Goal: Task Accomplishment & Management: Use online tool/utility

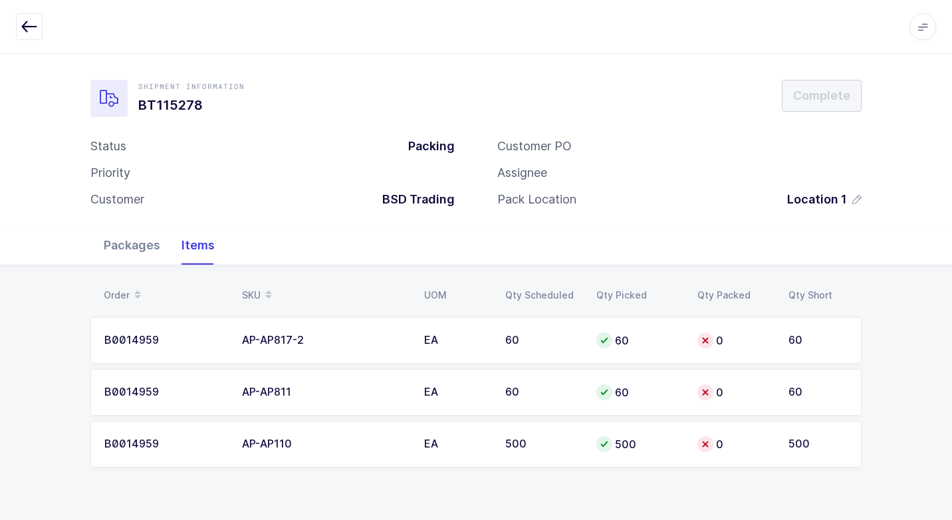
click at [140, 250] on div "Packages" at bounding box center [132, 245] width 78 height 39
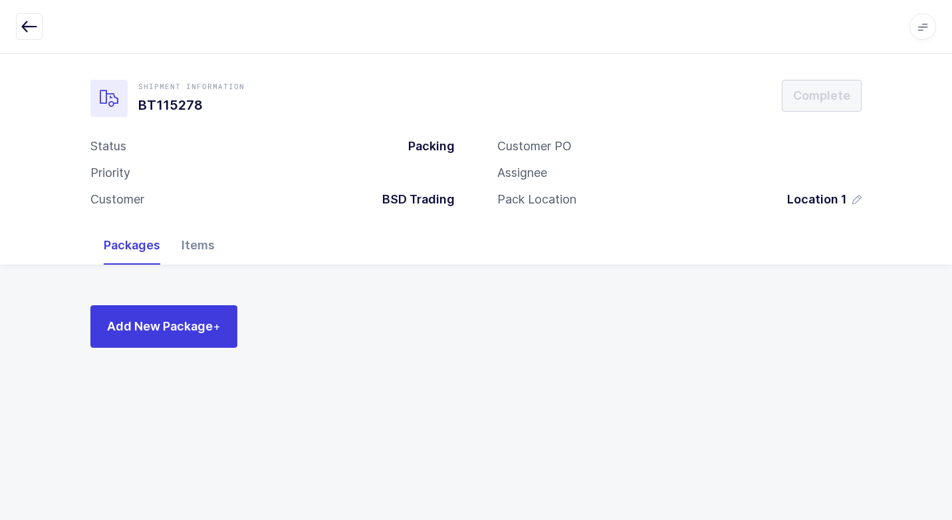
click at [204, 249] on div "Items" at bounding box center [198, 245] width 54 height 39
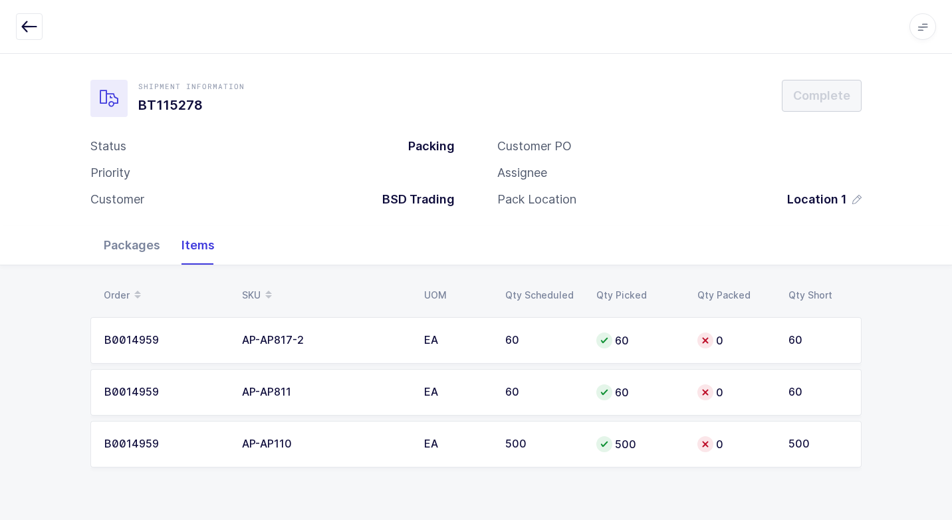
click at [138, 250] on div "Packages" at bounding box center [132, 245] width 78 height 39
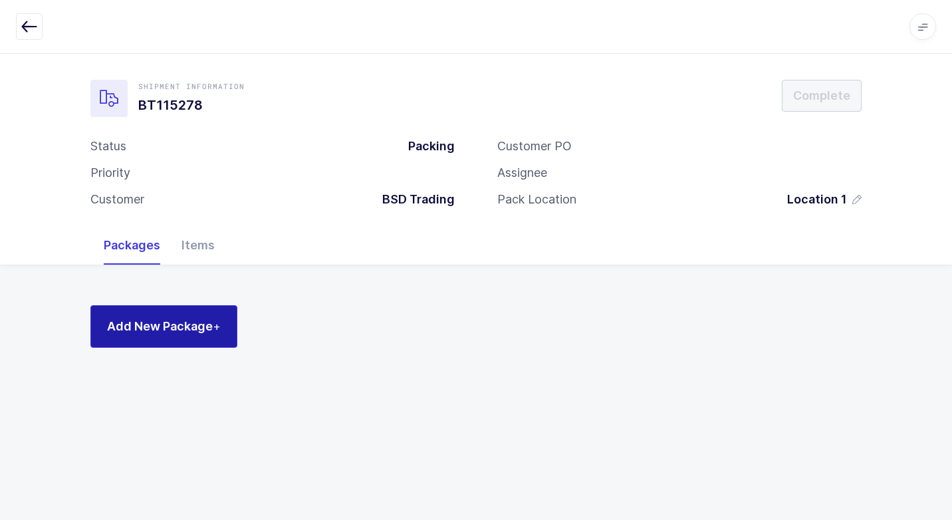
click at [166, 328] on span "Add New Package +" at bounding box center [164, 326] width 114 height 17
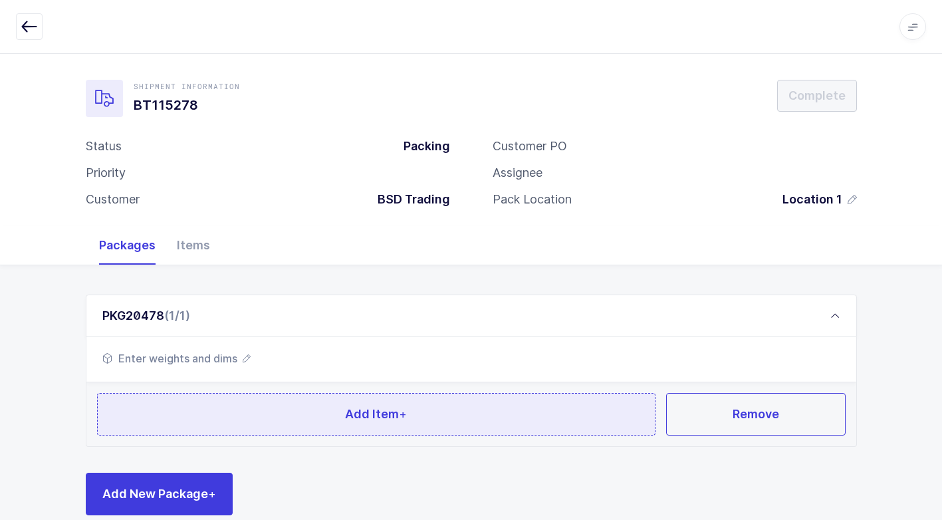
click at [245, 413] on button "Add Item +" at bounding box center [376, 414] width 559 height 43
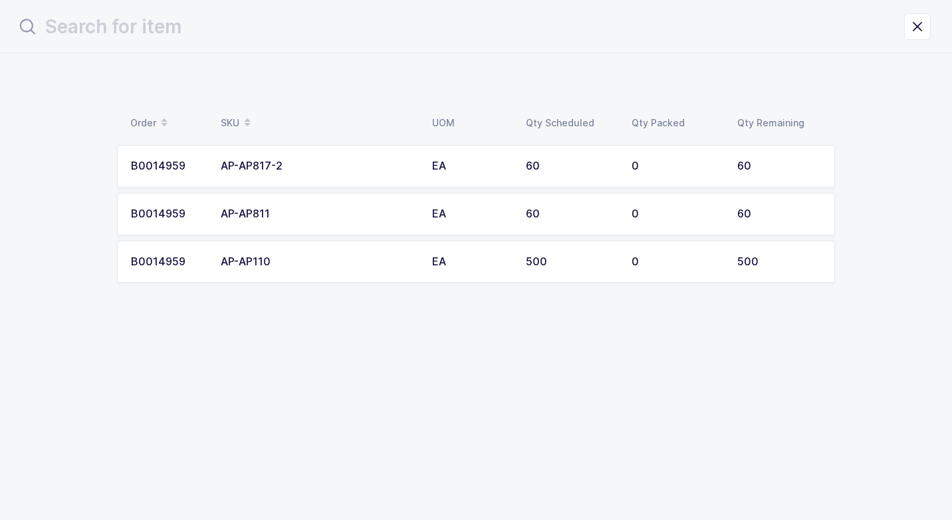
click at [354, 256] on div "AP-AP110" at bounding box center [318, 262] width 195 height 12
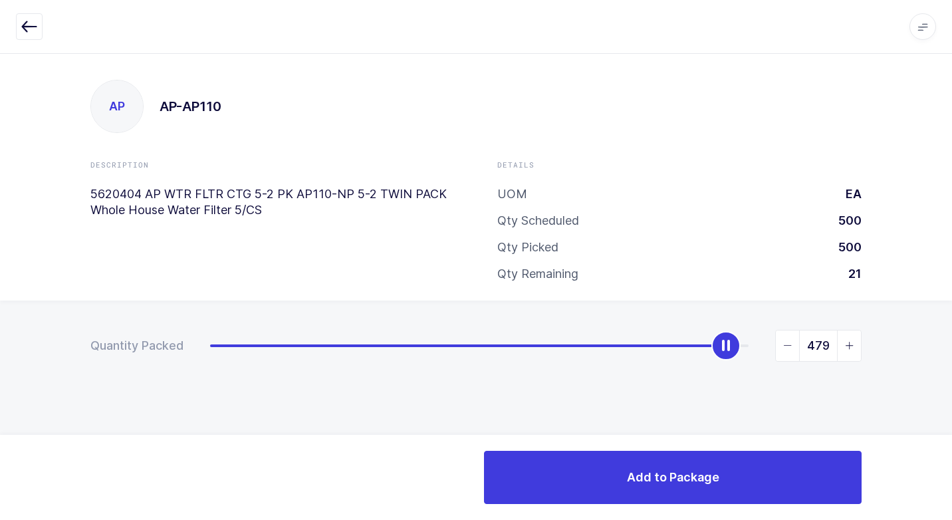
type input "480"
drag, startPoint x: 207, startPoint y: 352, endPoint x: 722, endPoint y: 350, distance: 515.0
click at [722, 350] on div "slider between 0 and 500" at bounding box center [726, 345] width 29 height 29
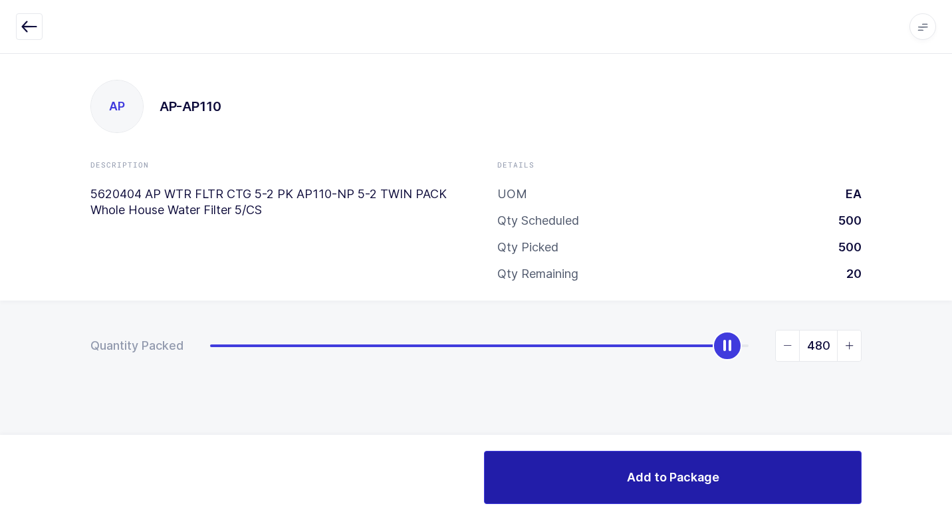
click at [619, 482] on button "Add to Package" at bounding box center [672, 477] width 377 height 53
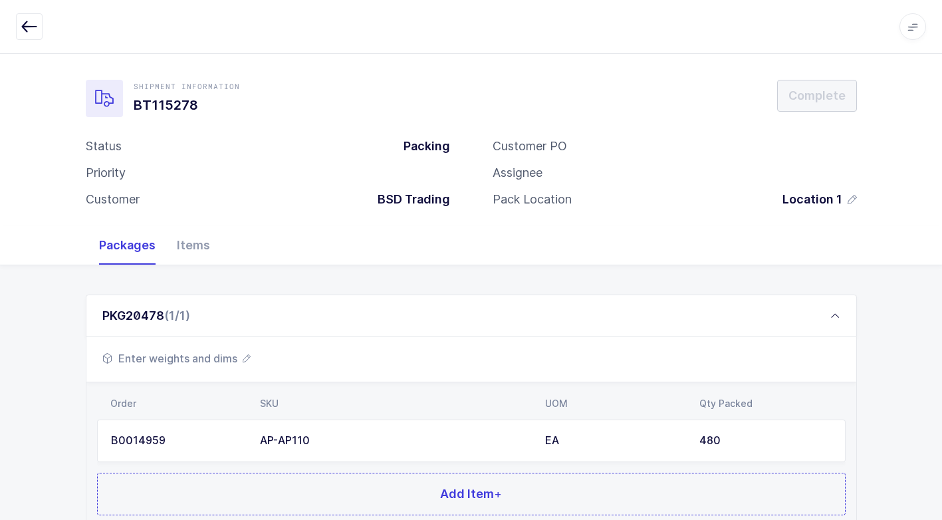
click at [227, 359] on span "Enter weights and dims" at bounding box center [176, 358] width 148 height 16
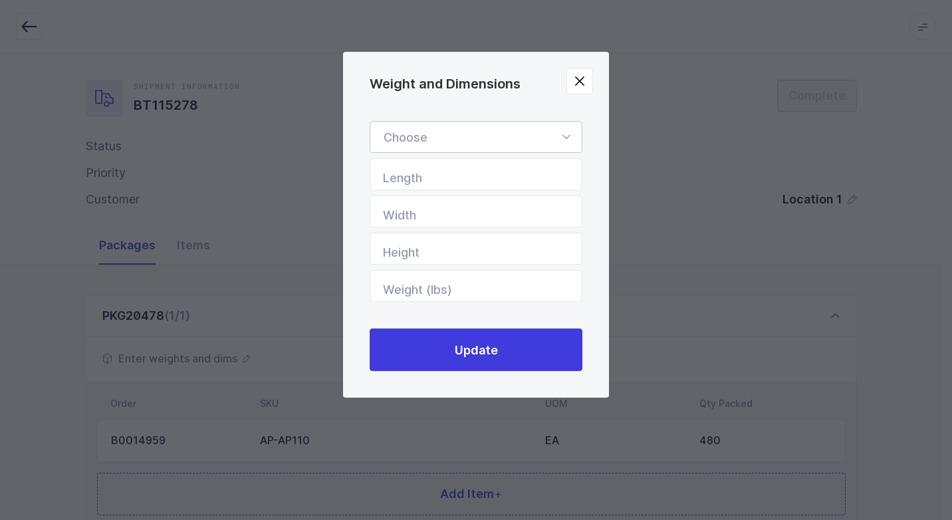
click at [569, 138] on icon "Weight and Dimensions" at bounding box center [566, 137] width 17 height 32
click at [515, 176] on li "Standard Pallet" at bounding box center [480, 175] width 211 height 25
type input "Standard Pallet"
type input "48"
type input "40"
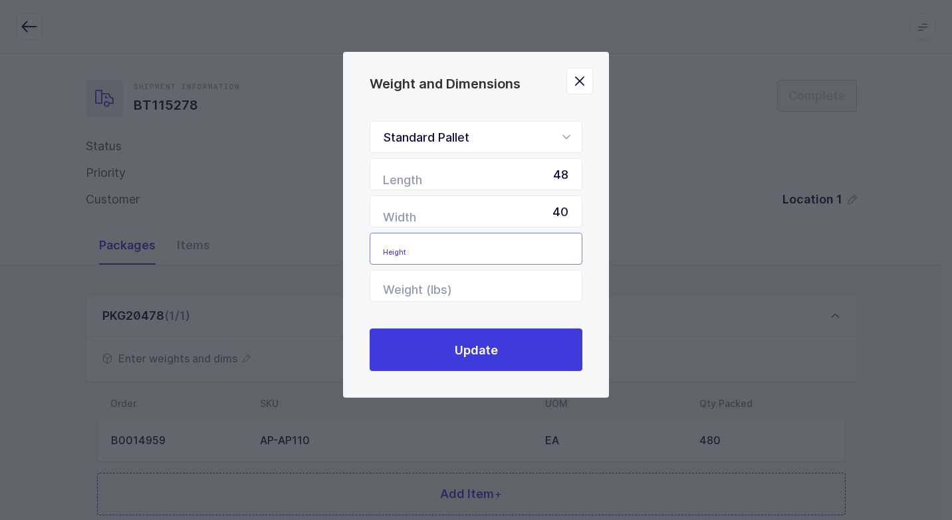
click at [545, 250] on input "Height" at bounding box center [475, 249] width 213 height 32
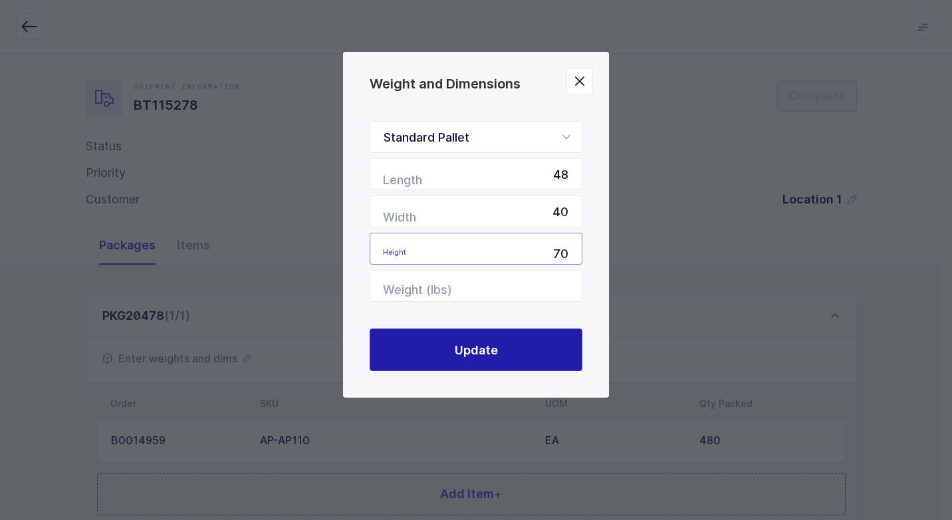
type input "70"
click at [522, 357] on button "Update" at bounding box center [475, 349] width 213 height 43
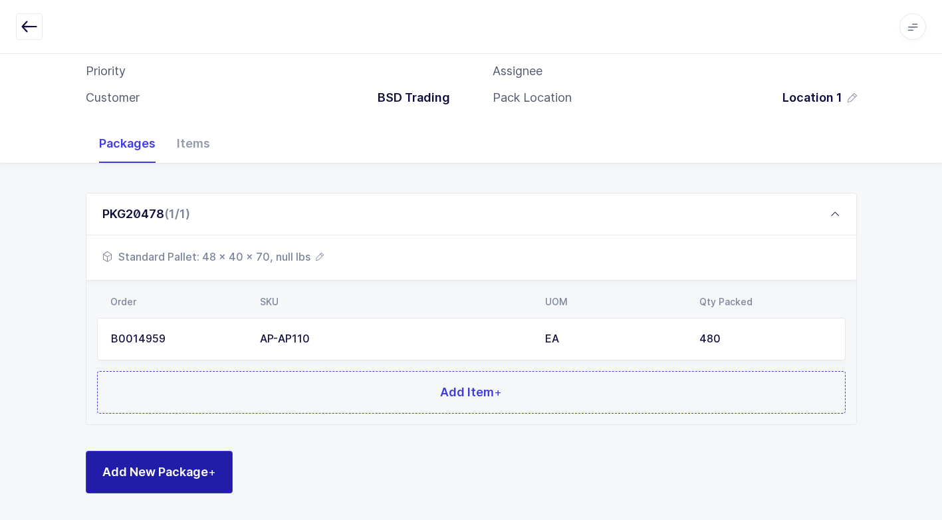
click at [161, 463] on span "Add New Package +" at bounding box center [159, 471] width 114 height 17
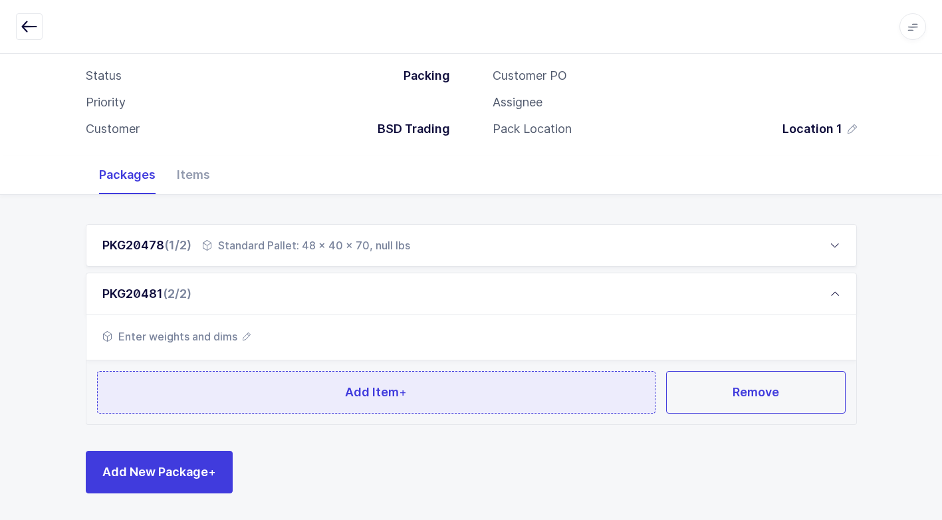
scroll to position [70, 0]
click at [248, 407] on button "Add Item +" at bounding box center [376, 392] width 559 height 43
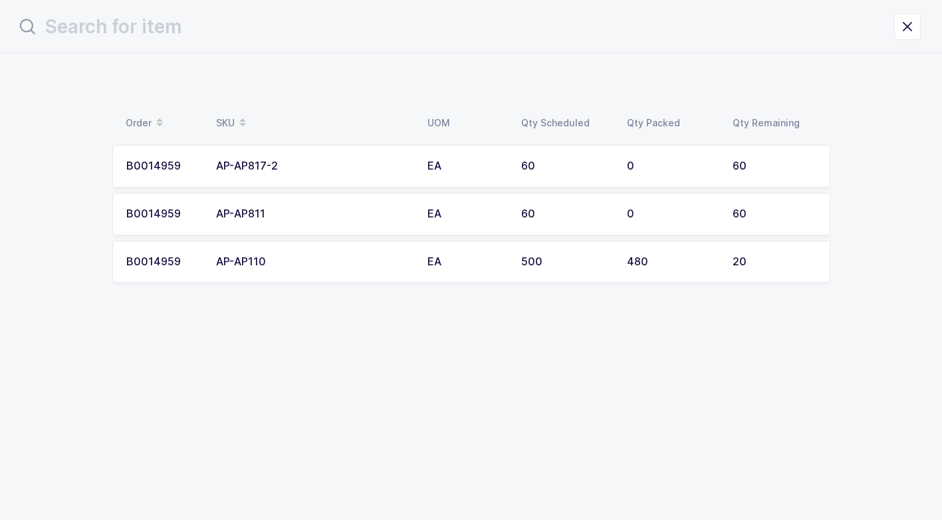
scroll to position [0, 0]
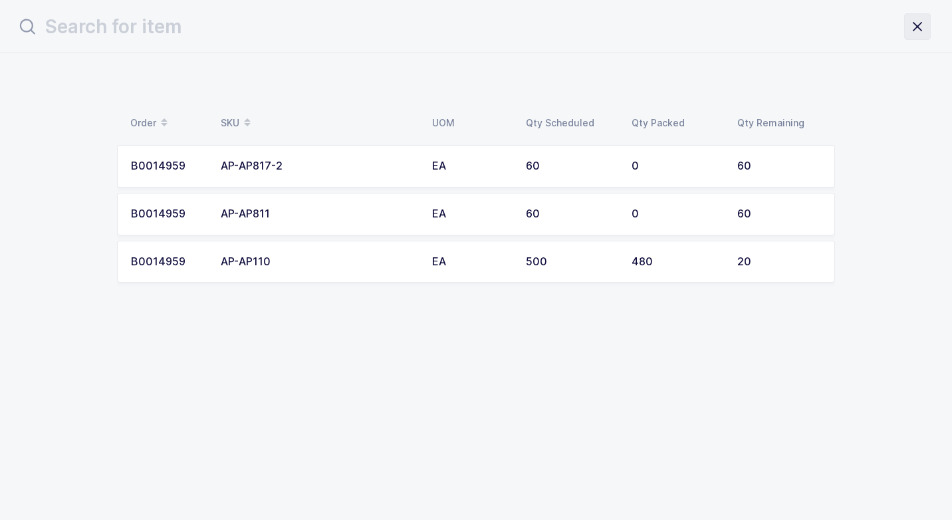
click at [914, 37] on button "close drawer" at bounding box center [917, 26] width 27 height 27
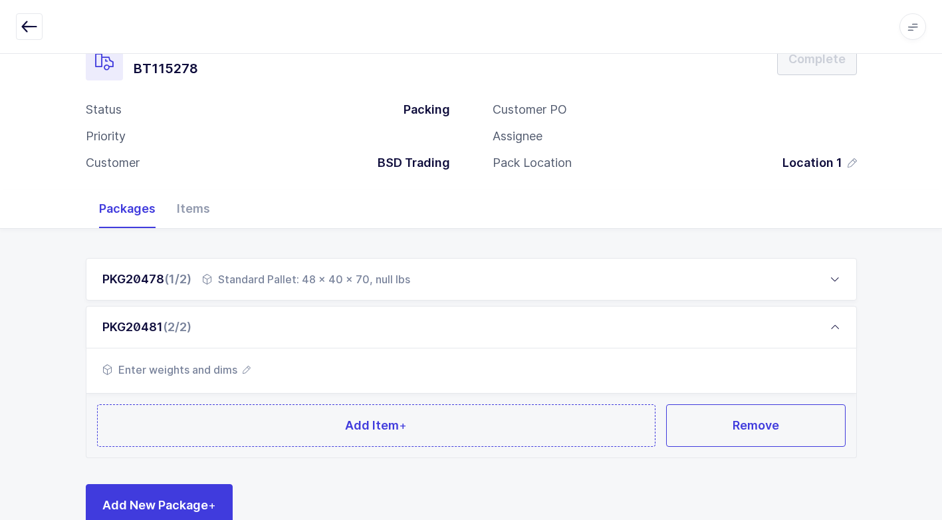
scroll to position [70, 0]
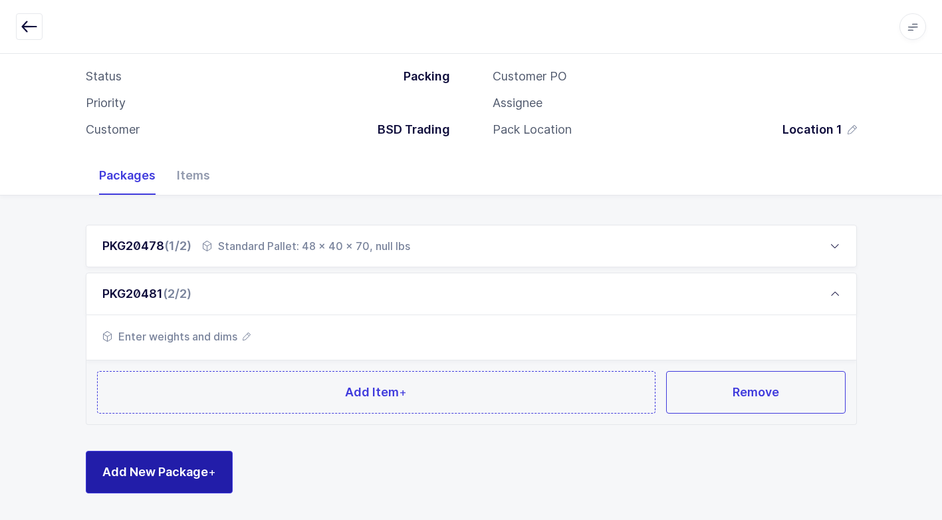
click at [172, 468] on span "Add New Package +" at bounding box center [159, 471] width 114 height 17
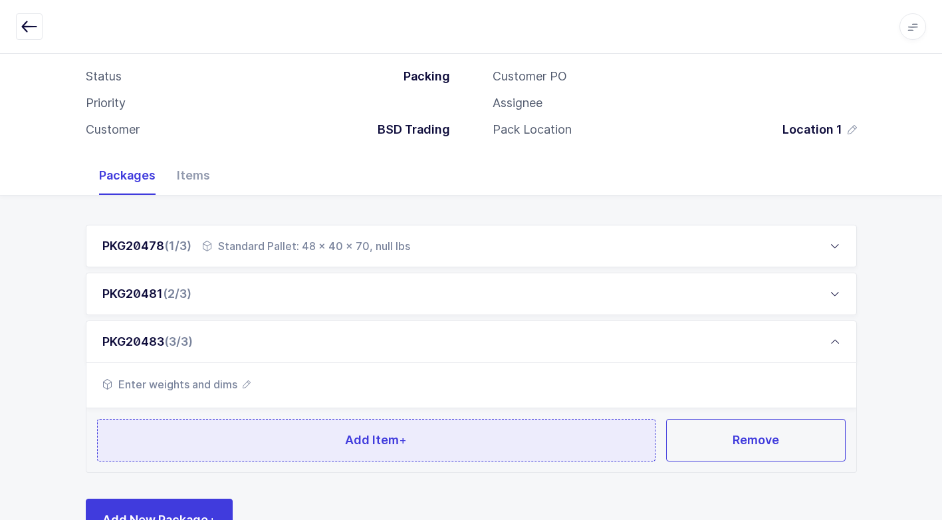
click at [191, 443] on button "Add Item +" at bounding box center [376, 440] width 559 height 43
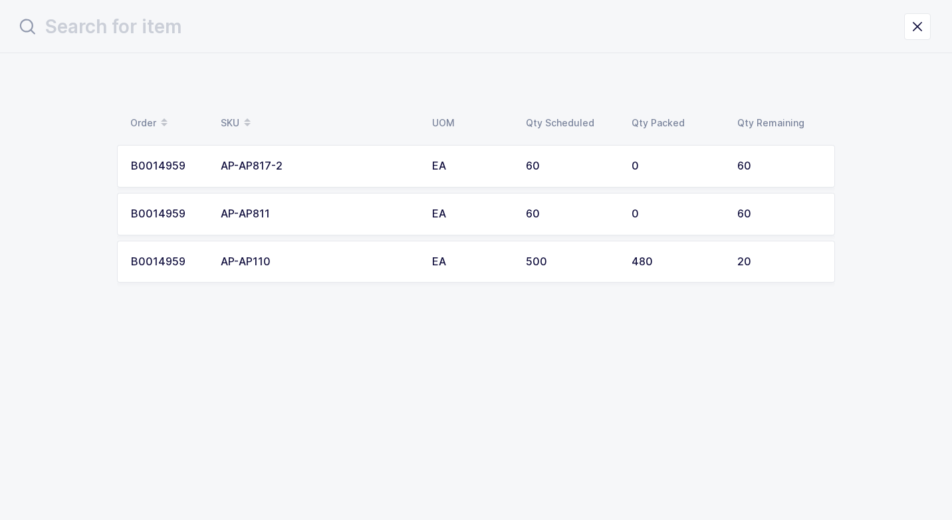
click at [270, 258] on div "AP-AP110" at bounding box center [318, 262] width 195 height 12
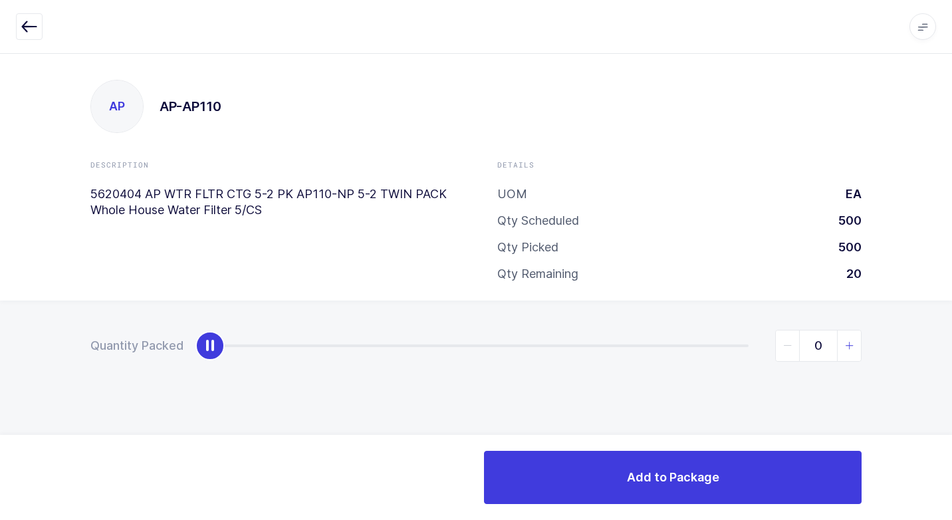
click at [850, 344] on icon "slider between 0 and 20" at bounding box center [849, 345] width 9 height 9
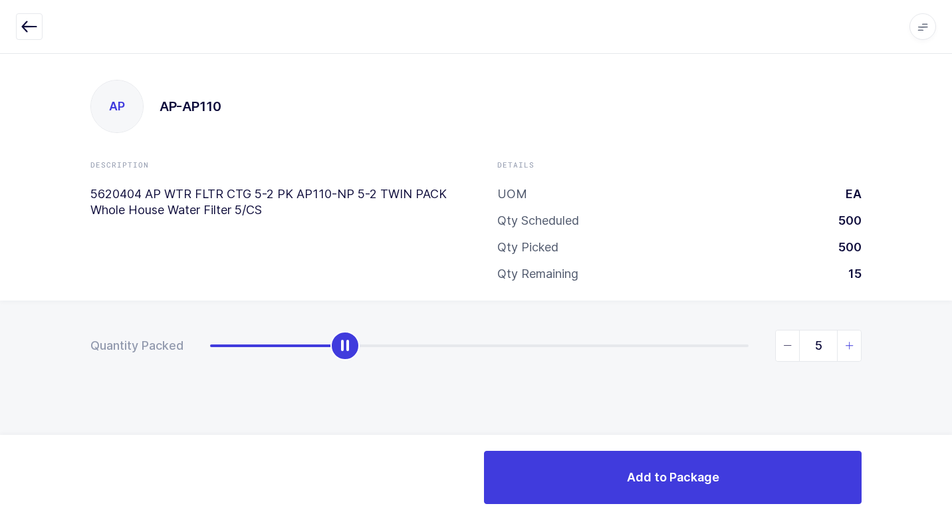
click at [850, 344] on icon "slider between 0 and 20" at bounding box center [849, 345] width 9 height 9
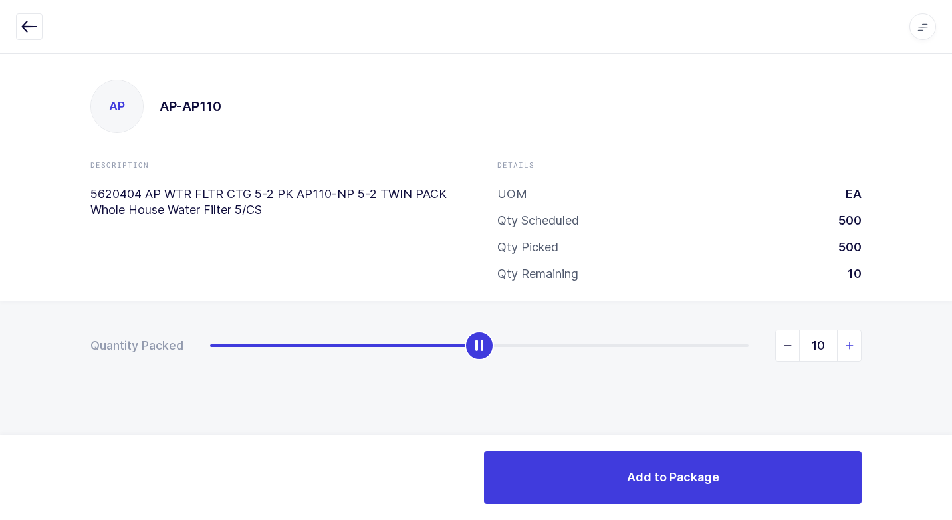
click at [850, 344] on icon "slider between 0 and 20" at bounding box center [849, 345] width 9 height 9
type input "12"
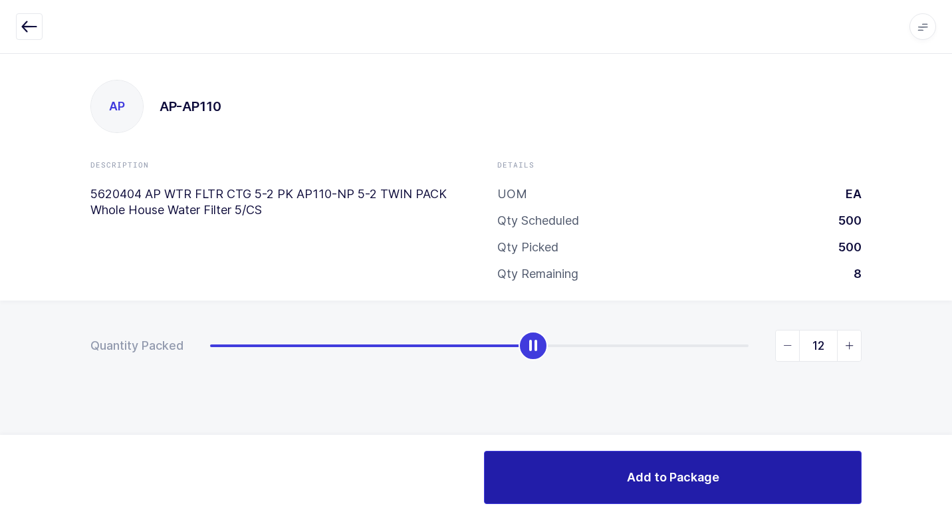
click at [611, 477] on button "Add to Package" at bounding box center [672, 477] width 377 height 53
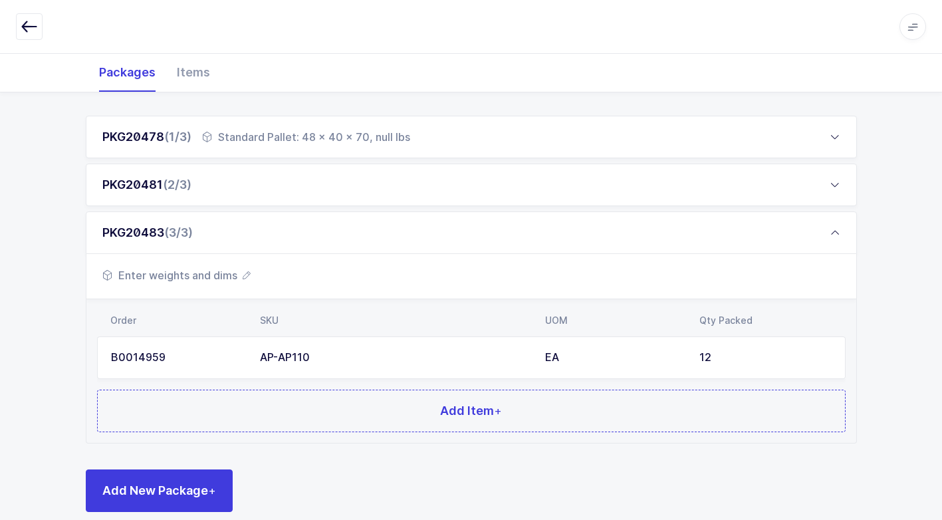
scroll to position [197, 0]
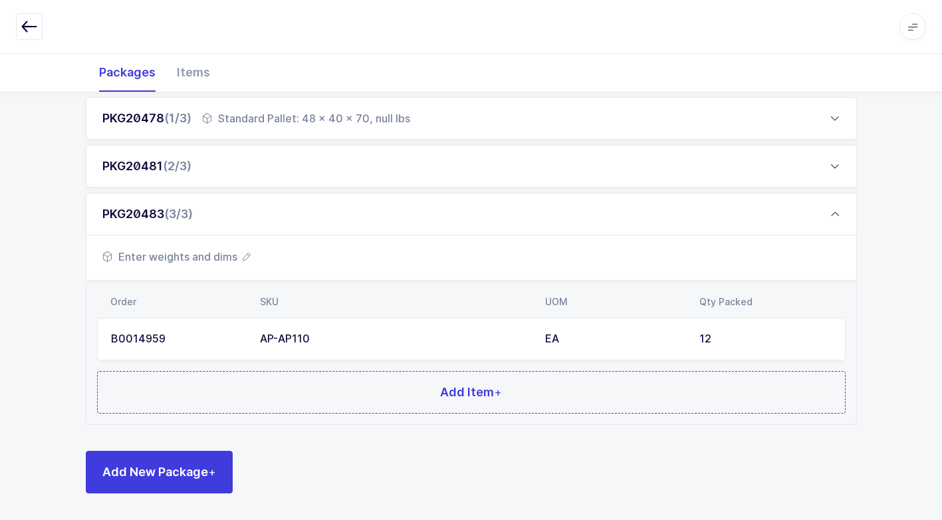
click at [186, 416] on div "Order SKU UOM Qty Packed B0014959 AP-AP110 EA 12 Add Item +" at bounding box center [470, 352] width 769 height 144
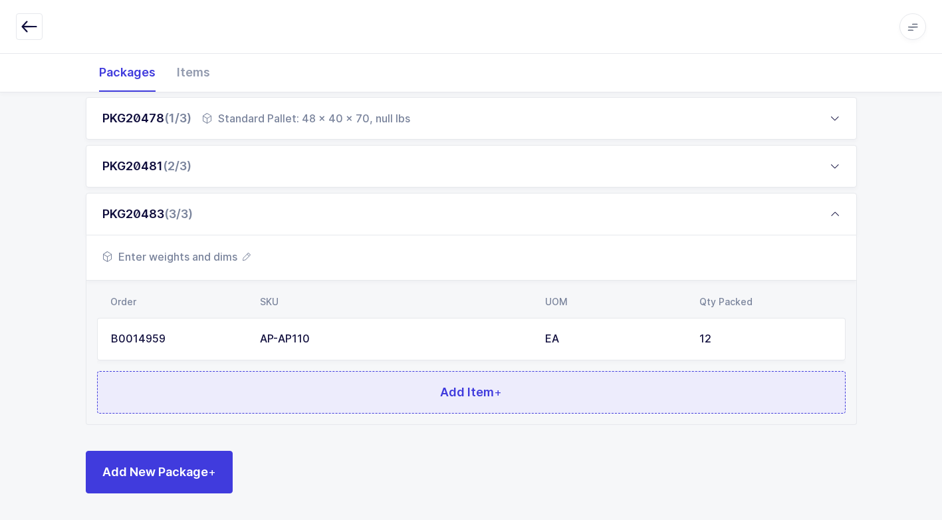
click at [201, 402] on button "Add Item +" at bounding box center [471, 392] width 748 height 43
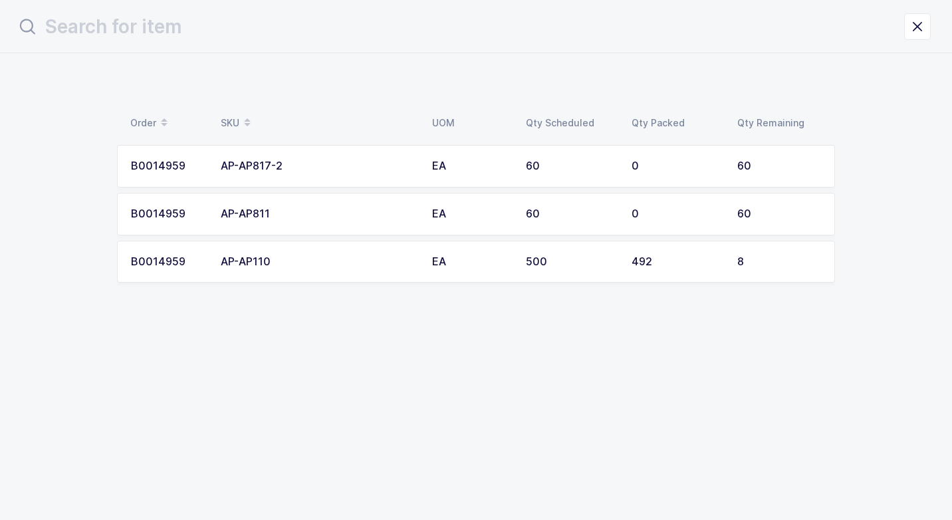
click at [316, 216] on div "AP-AP811" at bounding box center [318, 214] width 195 height 12
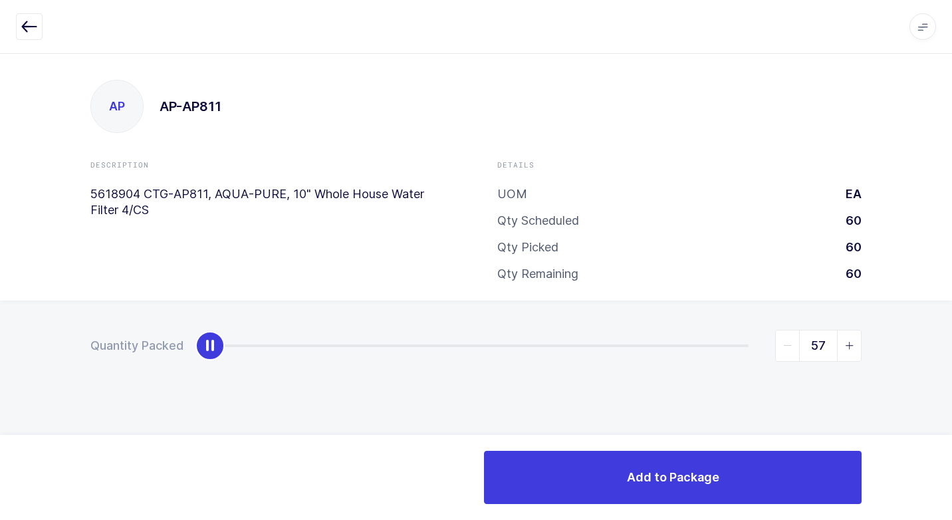
type input "60"
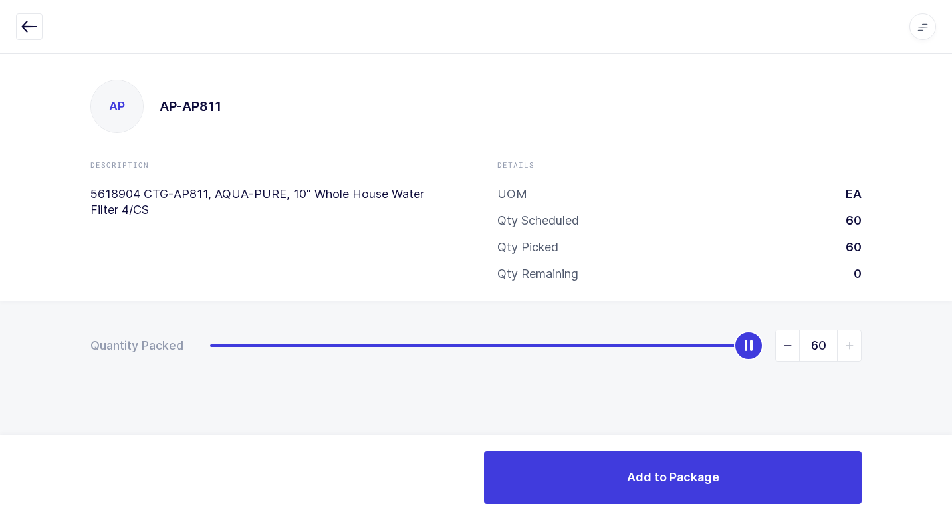
drag, startPoint x: 215, startPoint y: 349, endPoint x: 954, endPoint y: 324, distance: 738.7
click at [951, 324] on html "Apps Core [GEOGRAPHIC_DATA] Admin Mission Control Purchasing [PERSON_NAME] Logo…" at bounding box center [476, 260] width 952 height 520
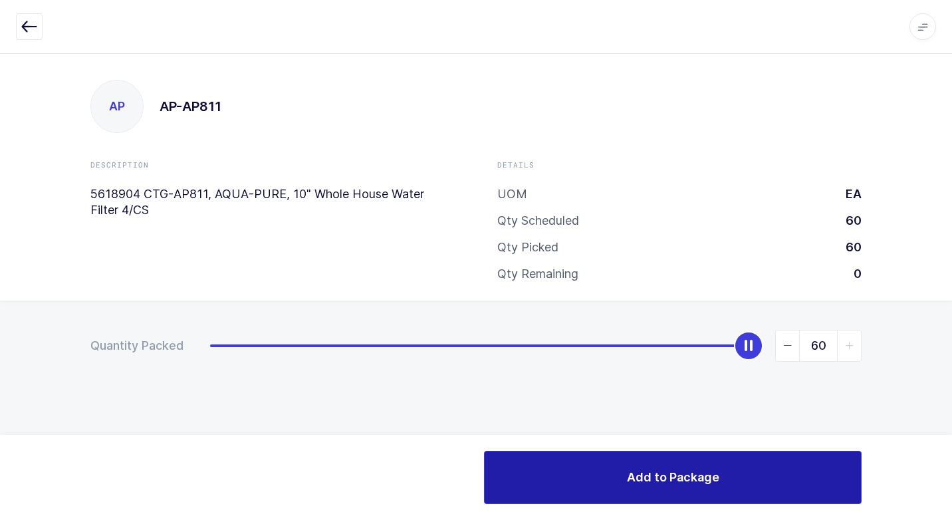
click at [578, 478] on button "Add to Package" at bounding box center [672, 477] width 377 height 53
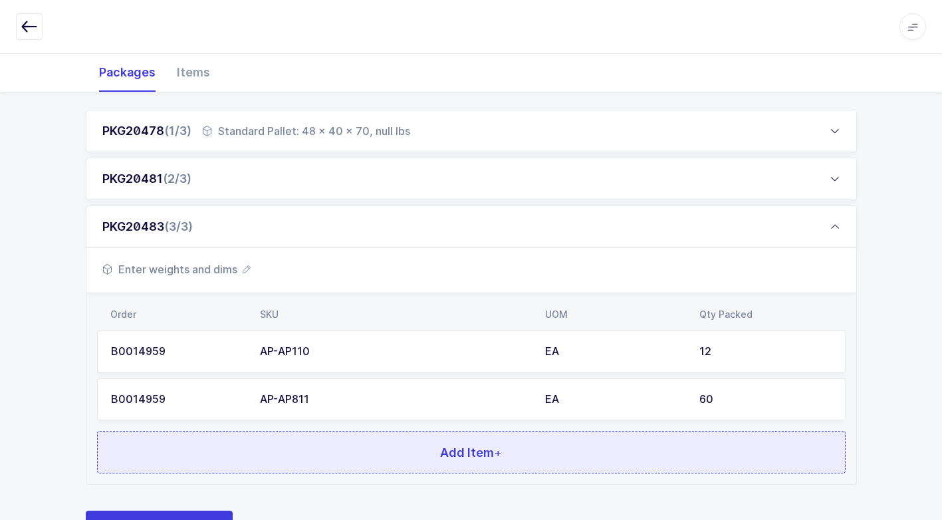
scroll to position [245, 0]
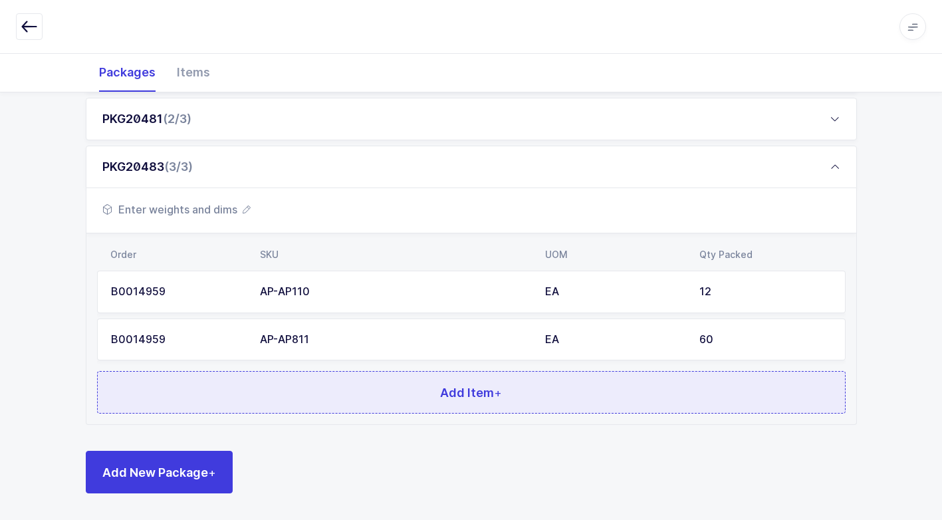
click at [302, 399] on button "Add Item +" at bounding box center [471, 392] width 748 height 43
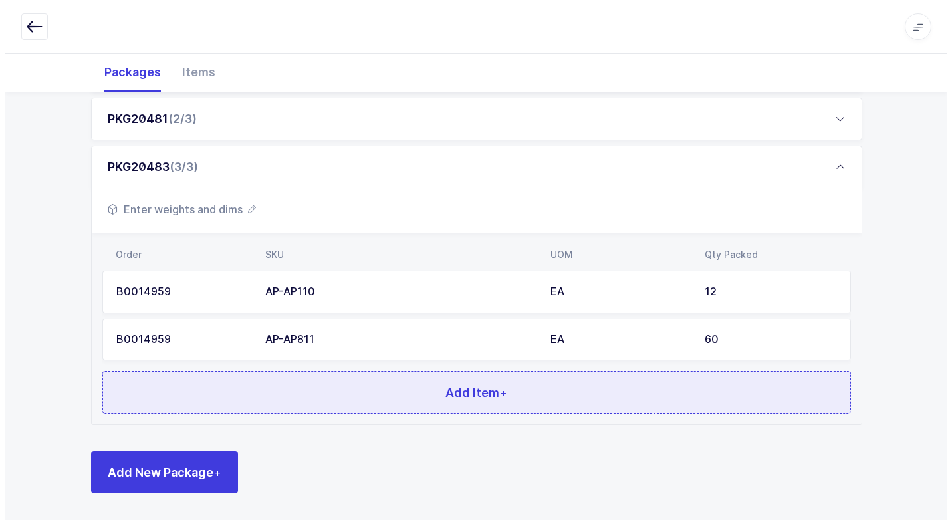
scroll to position [0, 0]
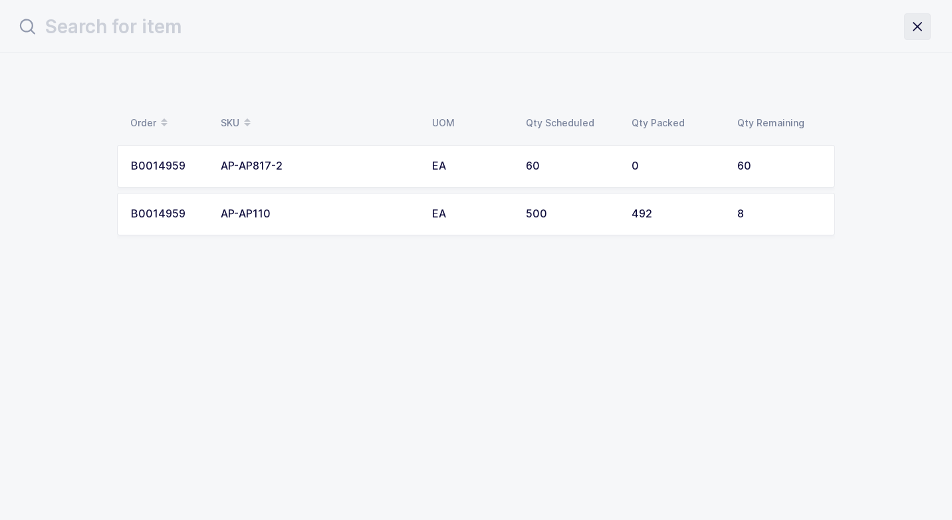
click at [915, 28] on icon "close drawer" at bounding box center [917, 26] width 19 height 19
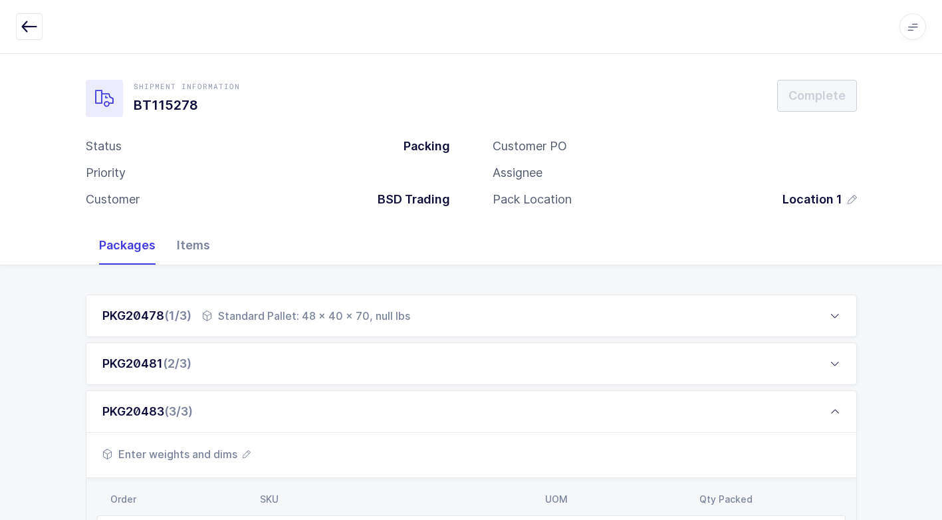
click at [189, 245] on div "Items" at bounding box center [193, 245] width 54 height 39
